Goal: Task Accomplishment & Management: Use online tool/utility

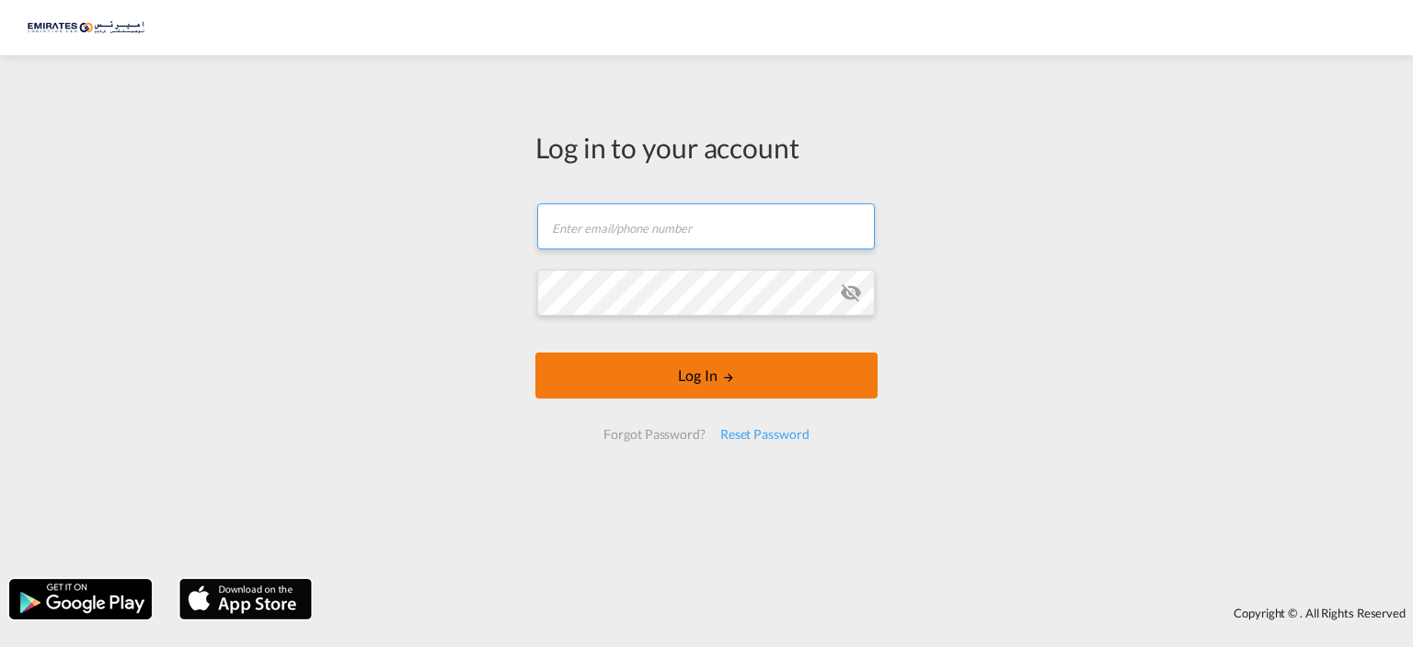
type input "[EMAIL_ADDRESS][DOMAIN_NAME]"
click at [775, 385] on button "Log In" at bounding box center [706, 375] width 342 height 46
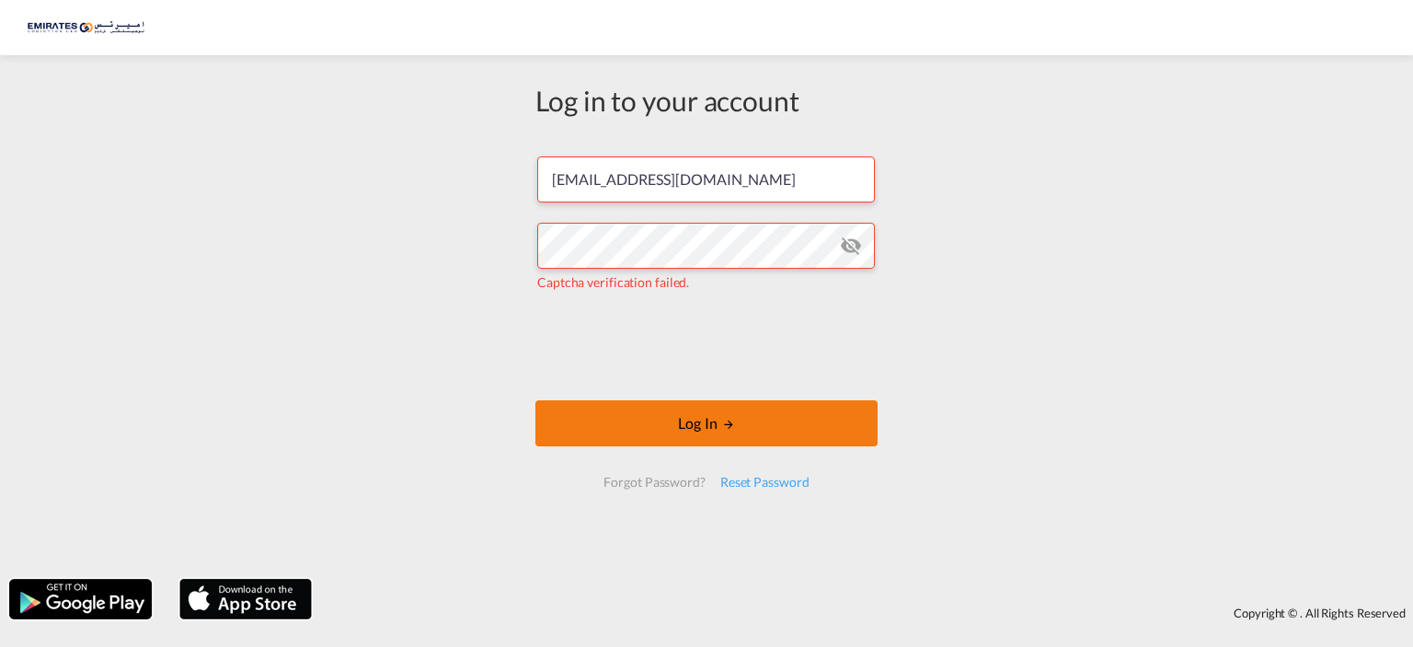
click at [801, 422] on button "Log In" at bounding box center [706, 423] width 342 height 46
